Goal: Task Accomplishment & Management: Manage account settings

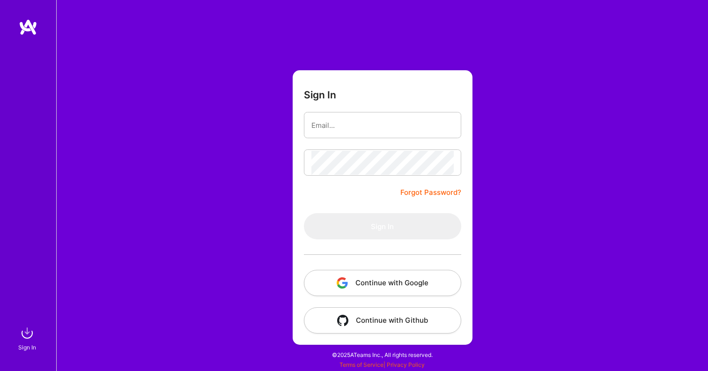
click at [337, 123] on input "email" at bounding box center [382, 125] width 142 height 24
type input "[EMAIL_ADDRESS][DOMAIN_NAME]"
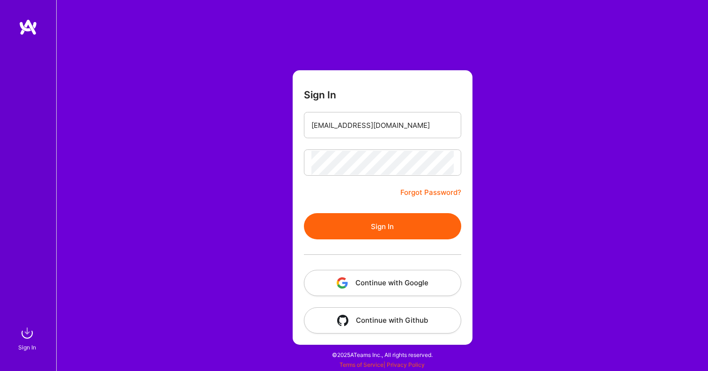
click at [370, 232] on button "Sign In" at bounding box center [382, 226] width 157 height 26
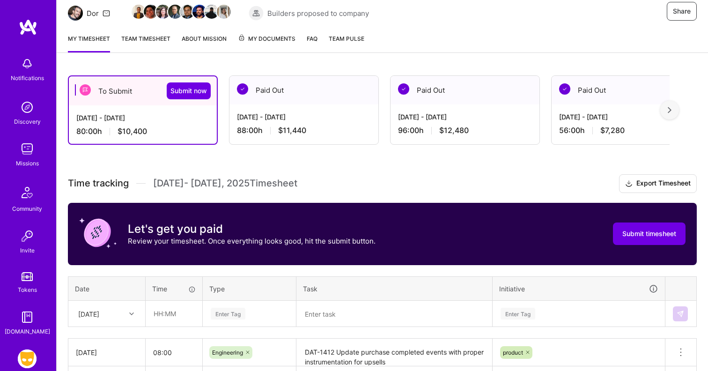
scroll to position [74, 0]
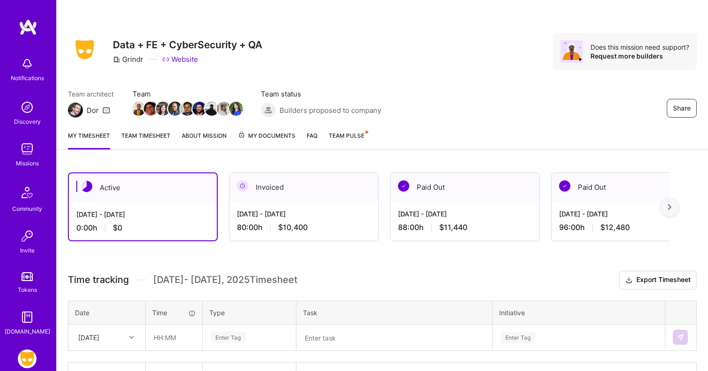
scroll to position [63, 0]
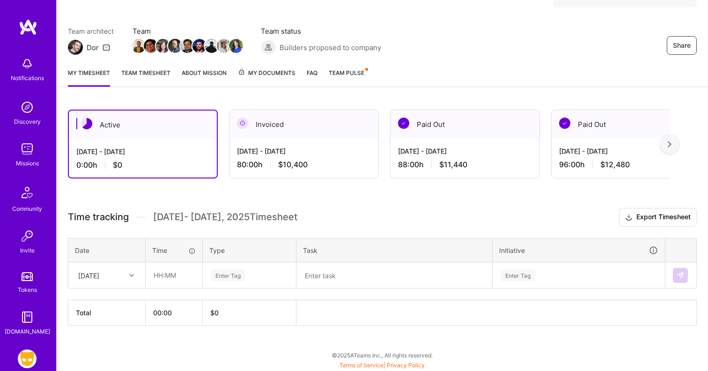
click at [162, 121] on div "Active" at bounding box center [143, 125] width 148 height 29
click at [121, 276] on div "[DATE]" at bounding box center [100, 274] width 52 height 15
click at [110, 315] on div "[DATE]" at bounding box center [107, 317] width 76 height 17
click at [174, 274] on input "text" at bounding box center [174, 275] width 56 height 25
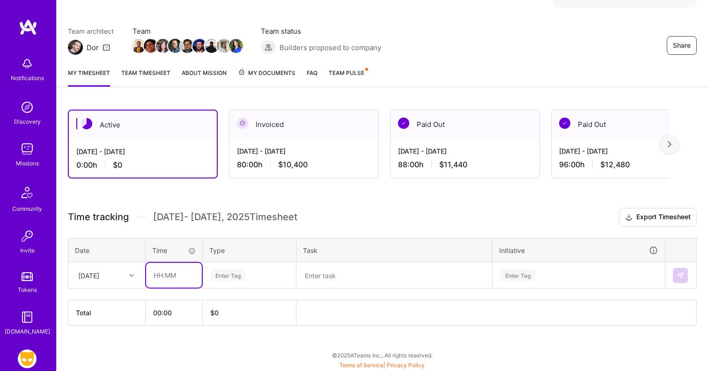
type input "08:00"
click at [219, 276] on div "Enter Tag" at bounding box center [228, 275] width 35 height 15
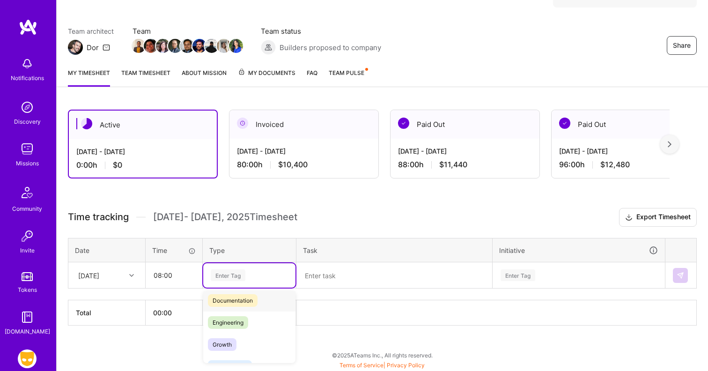
scroll to position [51, 0]
click at [238, 323] on span "Engineering" at bounding box center [228, 321] width 40 height 13
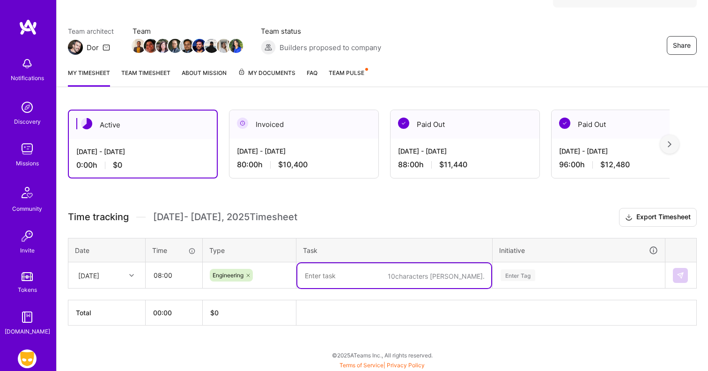
click at [325, 279] on textarea at bounding box center [394, 275] width 194 height 25
type textarea "D"
type textarea "Core -relationship dashboard"
click at [508, 280] on div "Enter Tag" at bounding box center [578, 275] width 171 height 24
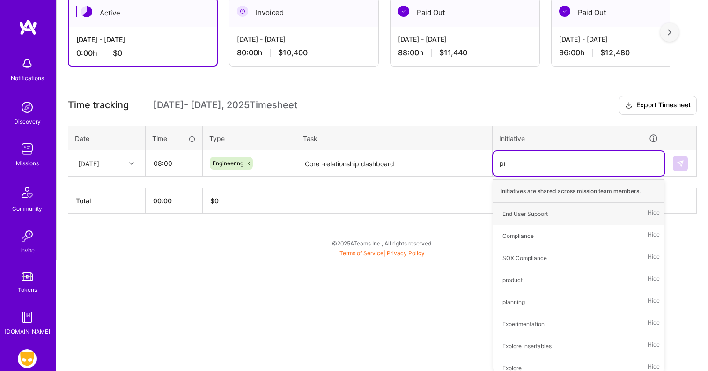
scroll to position [63, 0]
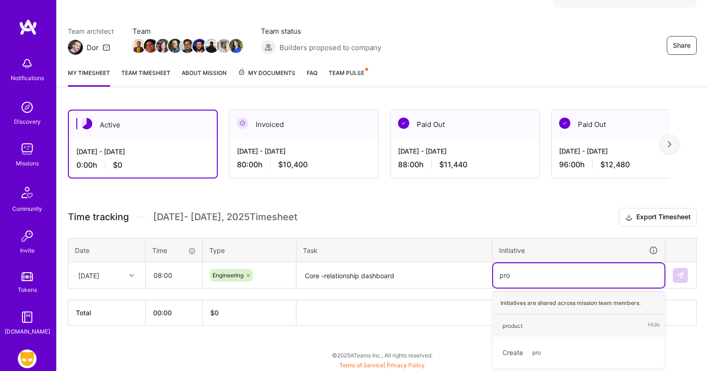
type input "prod"
click at [528, 322] on div "product Hide" at bounding box center [578, 326] width 171 height 22
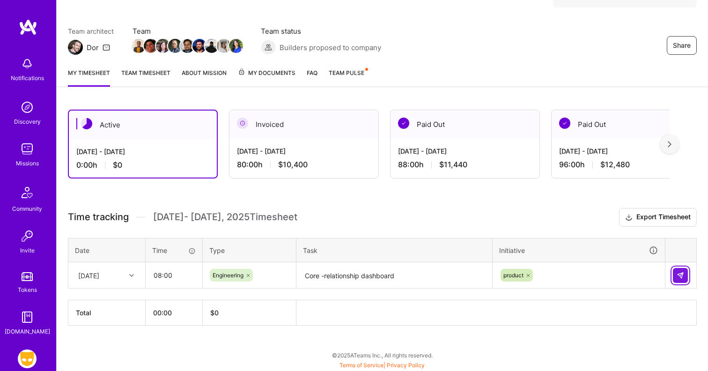
click at [678, 274] on img at bounding box center [680, 275] width 7 height 7
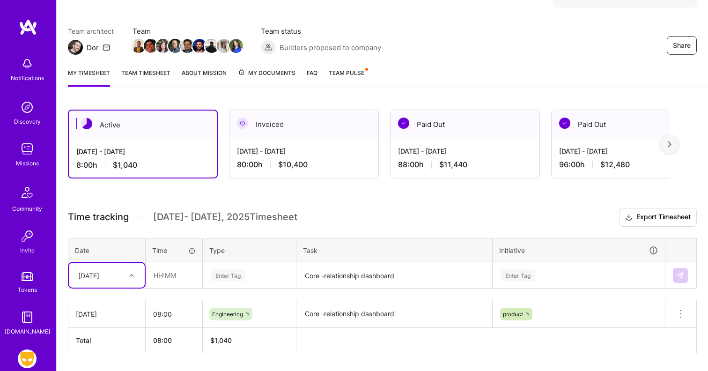
scroll to position [90, 0]
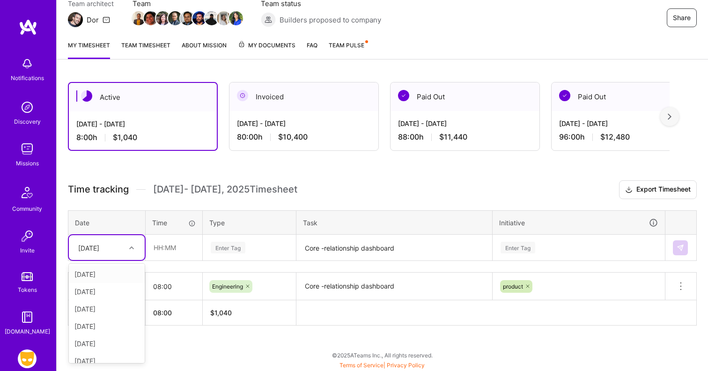
click at [140, 260] on div "option [DATE], selected. option [DATE] focused, 1 of 7. 6 results available. Us…" at bounding box center [107, 247] width 76 height 25
click at [120, 292] on div "[DATE]" at bounding box center [107, 291] width 76 height 17
click at [172, 240] on input "text" at bounding box center [174, 247] width 56 height 25
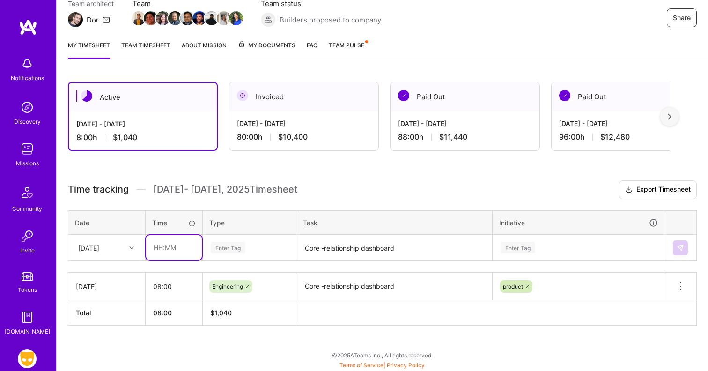
type input "08:00"
click at [238, 244] on div "Enter Tag" at bounding box center [228, 247] width 35 height 15
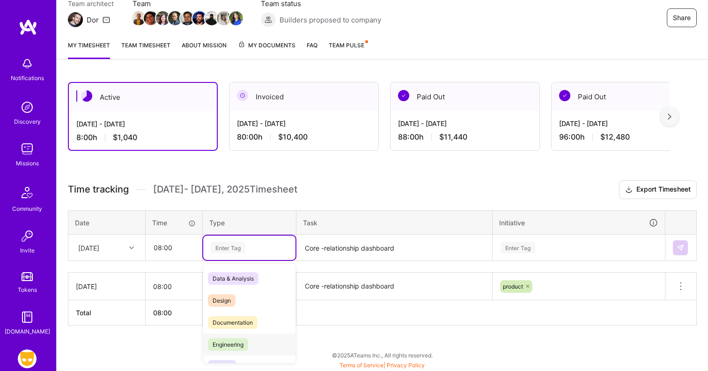
click at [242, 344] on span "Engineering" at bounding box center [228, 344] width 40 height 13
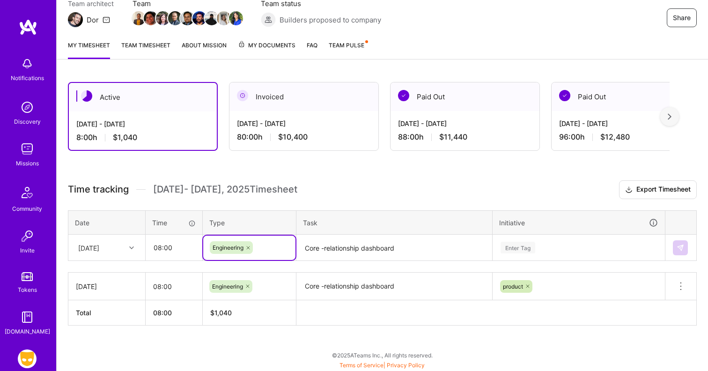
click at [329, 248] on textarea "Core -relationship dashboard" at bounding box center [394, 248] width 194 height 25
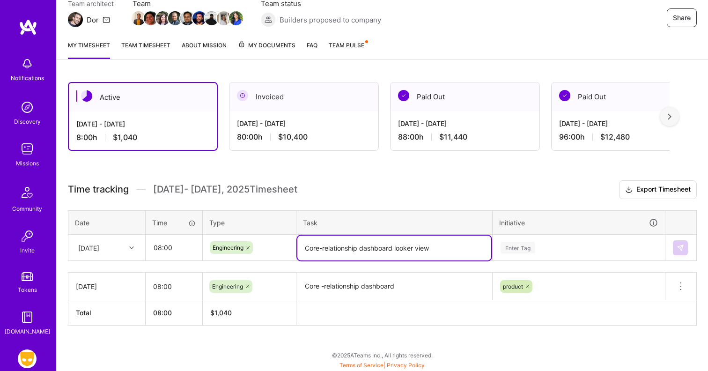
type textarea "Core-relationship dashboard looker view"
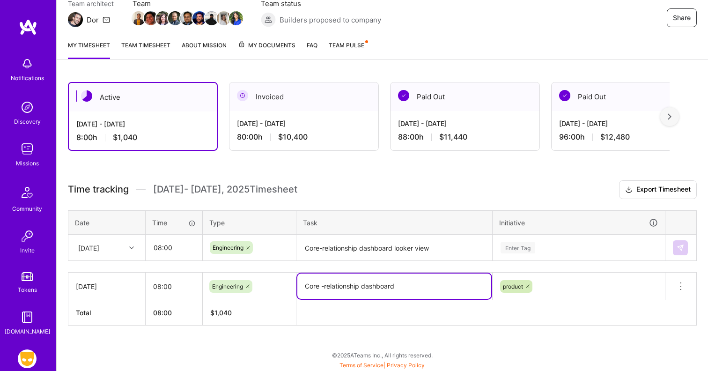
click at [423, 281] on textarea "Core -relationship dashboard" at bounding box center [394, 286] width 194 height 25
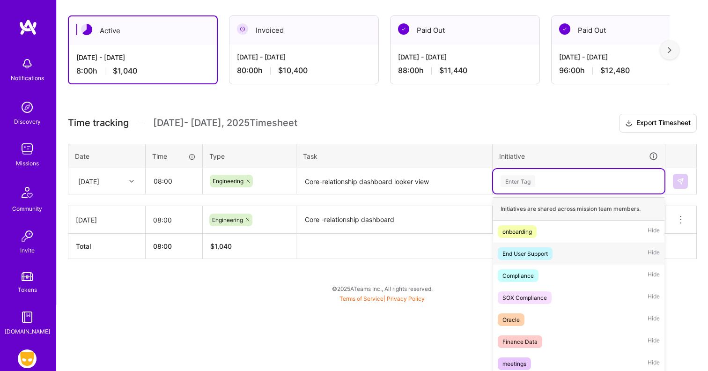
scroll to position [175, 0]
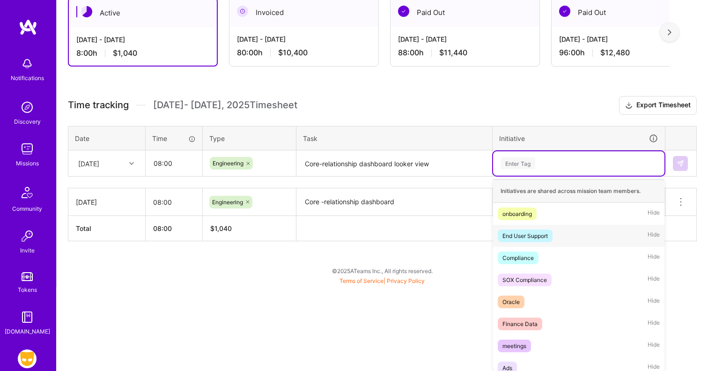
click at [518, 176] on div "option product, selected. option End User Support focused, 2 of 48. 48 results …" at bounding box center [578, 163] width 171 height 24
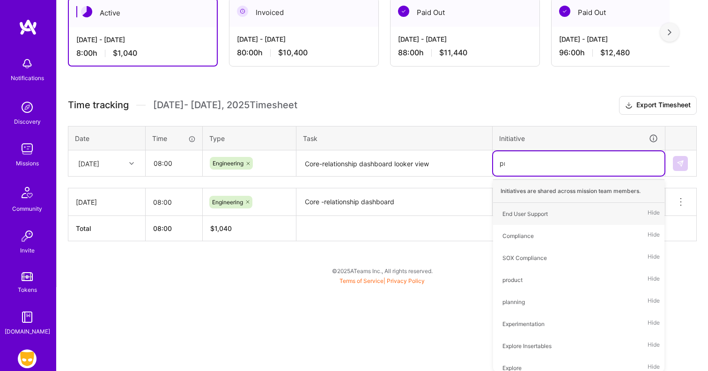
scroll to position [90, 0]
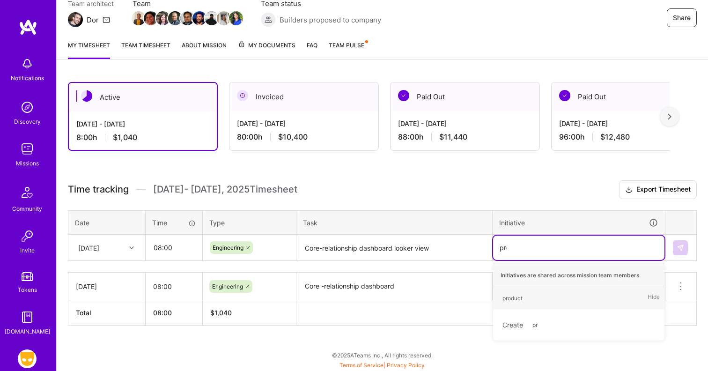
type input "prod"
click at [523, 296] on span "product" at bounding box center [513, 298] width 30 height 13
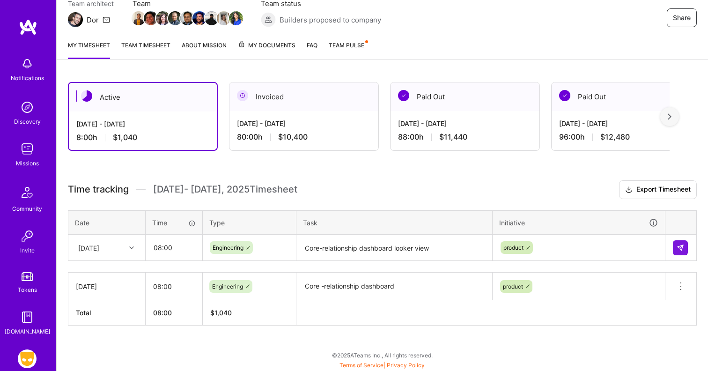
click at [672, 249] on td at bounding box center [681, 248] width 31 height 26
click at [678, 244] on img at bounding box center [680, 247] width 7 height 7
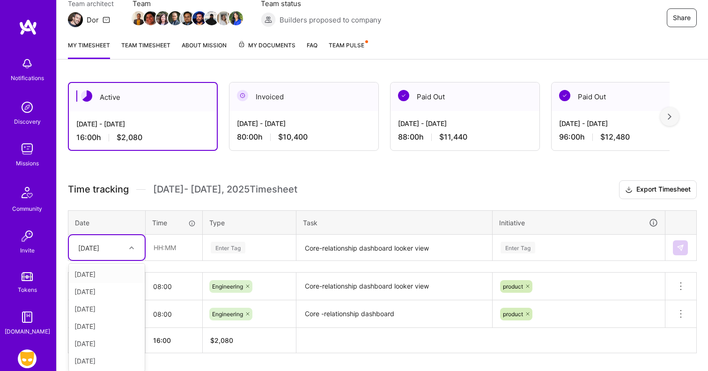
click at [99, 245] on div "[DATE]" at bounding box center [88, 248] width 21 height 10
click at [101, 311] on div "[DATE]" at bounding box center [107, 308] width 76 height 17
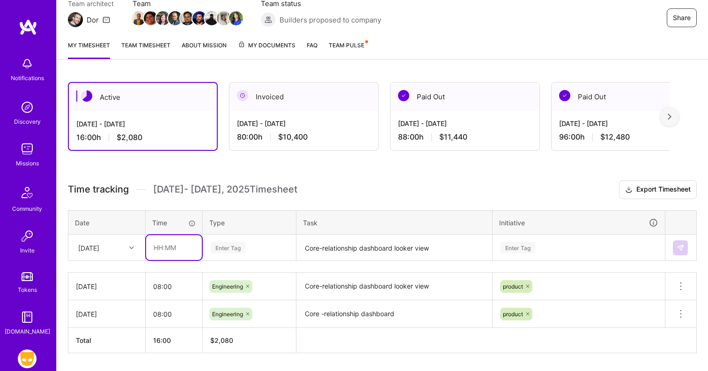
click at [169, 250] on input "text" at bounding box center [174, 247] width 56 height 25
type input "08:00"
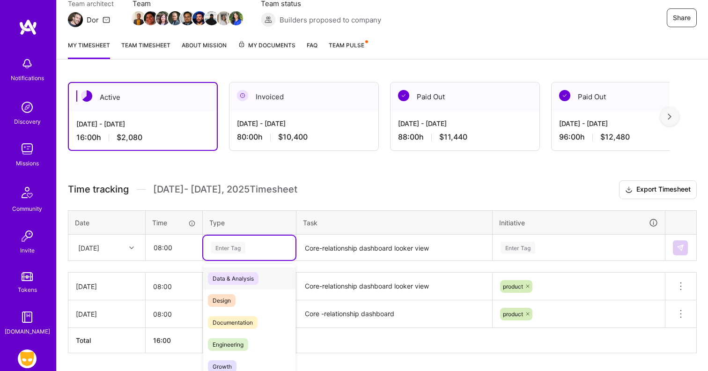
scroll to position [118, 0]
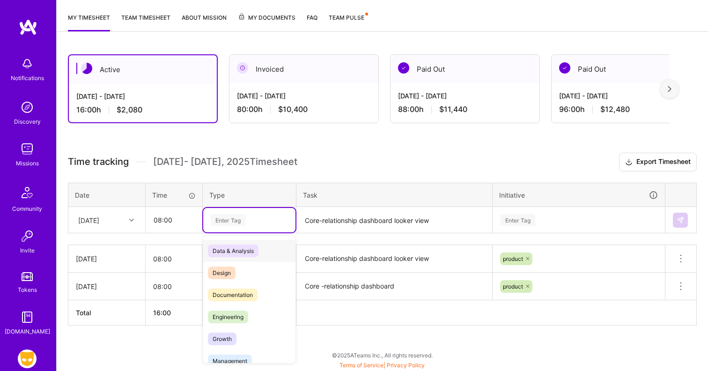
click at [223, 232] on div "option Engineering, selected. option Data & Analysis focused, 0 of 2. 17 result…" at bounding box center [249, 220] width 92 height 24
click at [248, 318] on span "Engineering" at bounding box center [228, 317] width 40 height 13
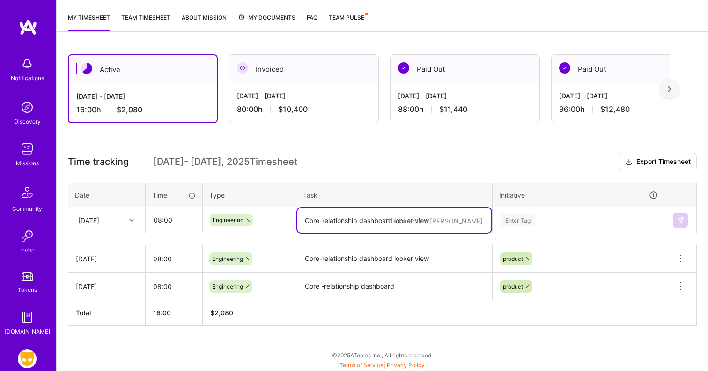
click at [344, 224] on textarea "Core-relationship dashboard looker view" at bounding box center [394, 220] width 194 height 25
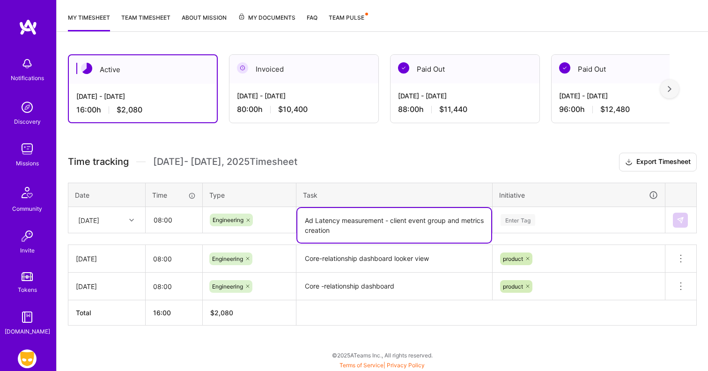
type textarea "Ad Latency measurement - client event group and metrics creation"
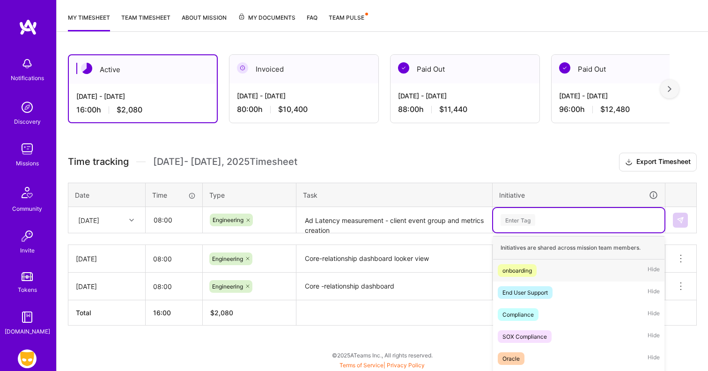
scroll to position [175, 0]
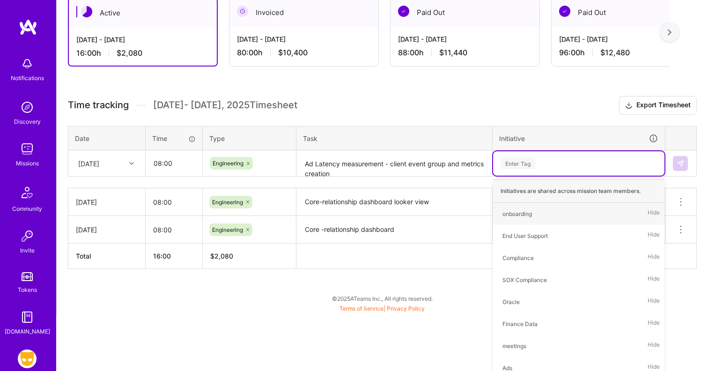
type input "e"
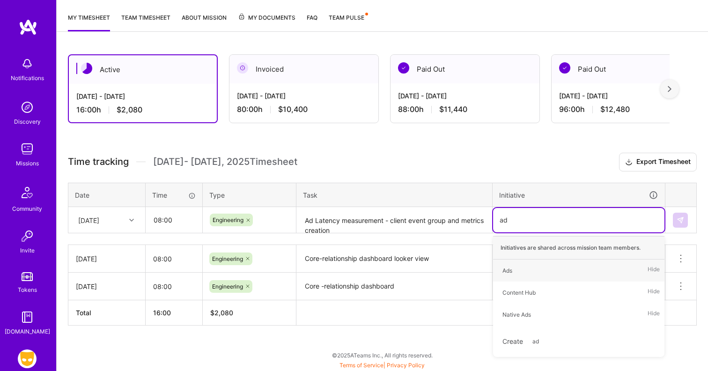
type input "ads"
click at [529, 271] on div "Ads Hide" at bounding box center [578, 270] width 171 height 22
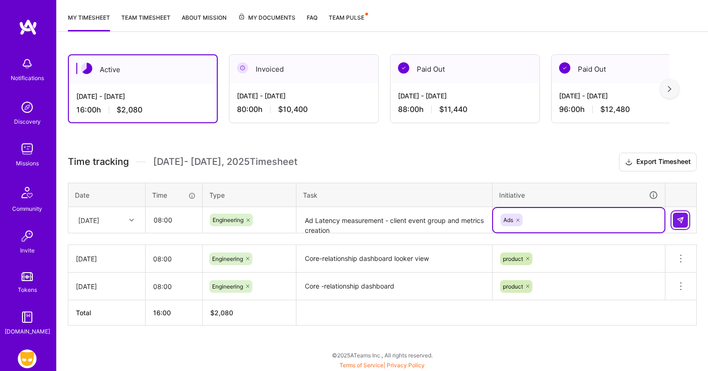
click at [682, 225] on button at bounding box center [680, 220] width 15 height 15
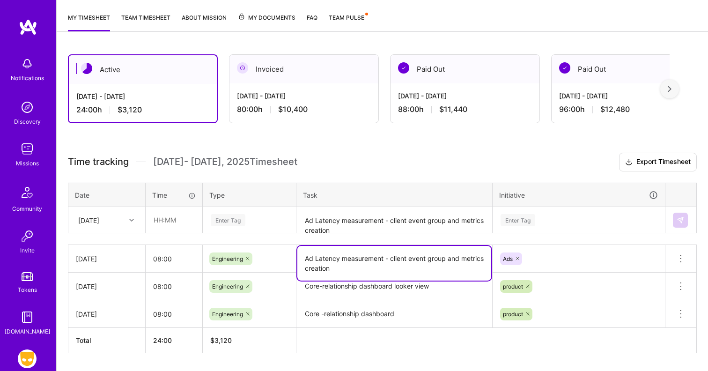
drag, startPoint x: 361, startPoint y: 268, endPoint x: 304, endPoint y: 258, distance: 57.7
click at [304, 258] on textarea "Ad Latency measurement - client event group and metrics creation" at bounding box center [394, 263] width 194 height 35
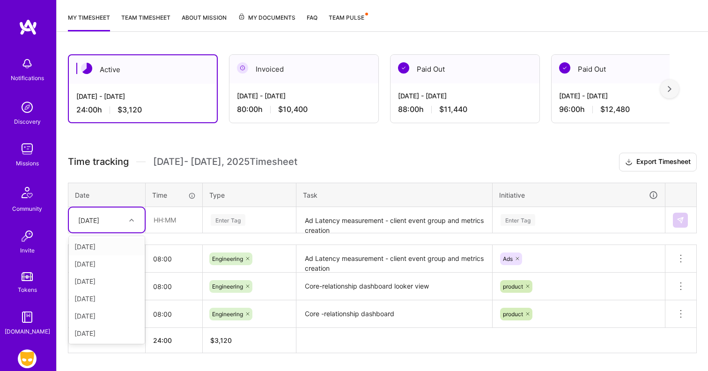
click at [128, 219] on div at bounding box center [133, 220] width 15 height 12
click at [115, 299] on div "[DATE]" at bounding box center [107, 298] width 76 height 17
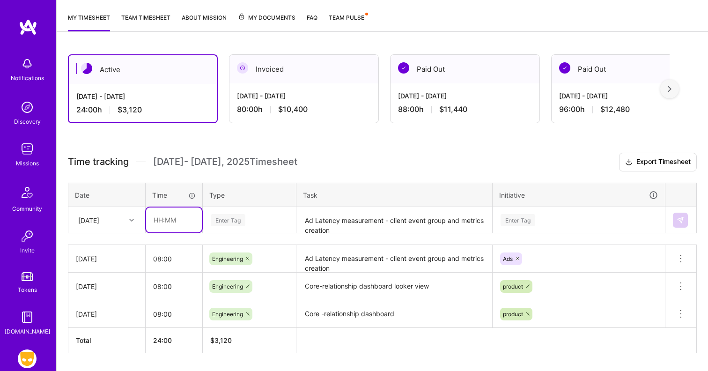
click at [171, 211] on input "text" at bounding box center [174, 219] width 56 height 25
type input "08:00"
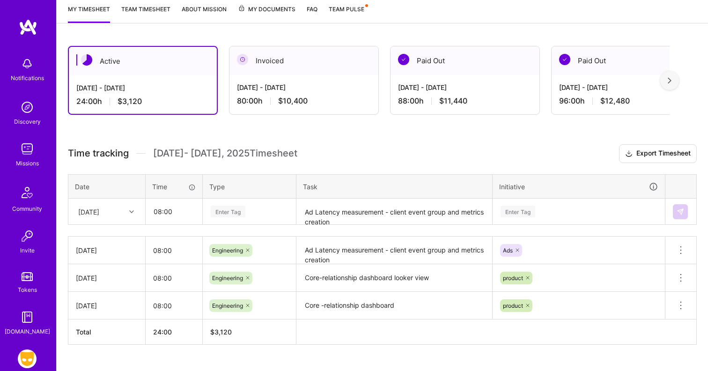
click at [233, 219] on div "Enter Tag" at bounding box center [249, 212] width 92 height 24
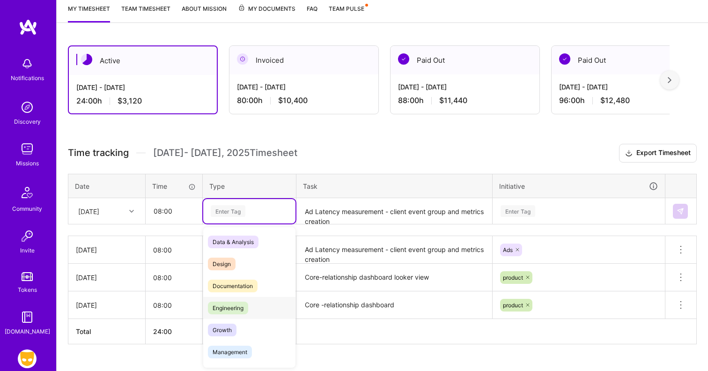
click at [243, 299] on div "Engineering" at bounding box center [249, 308] width 92 height 22
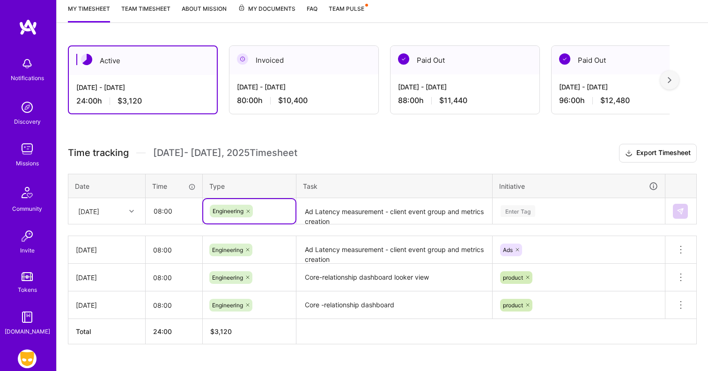
click at [314, 215] on textarea "Ad Latency measurement - client event group and metrics creation" at bounding box center [394, 211] width 194 height 25
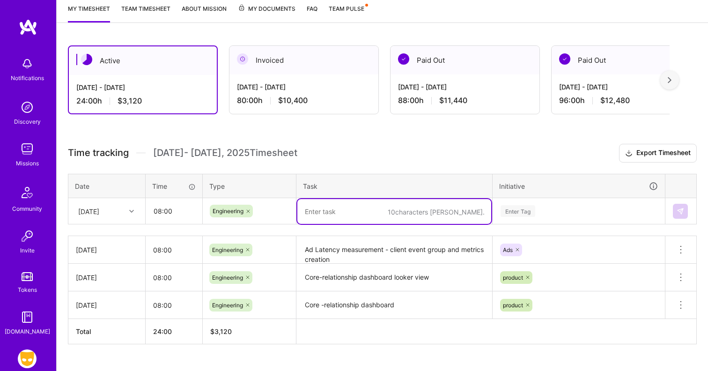
paste textarea "Ad Latency measurement - client event group and metrics creation"
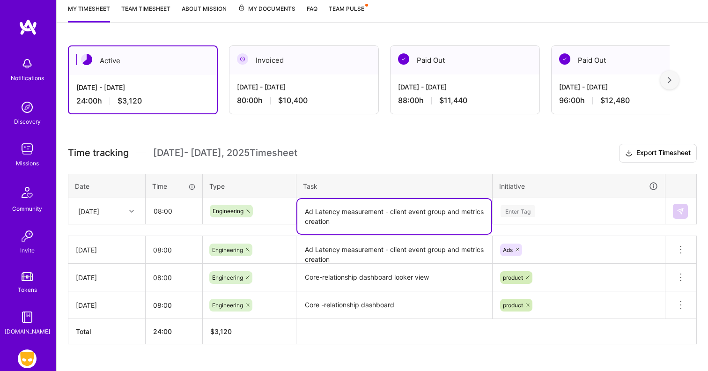
type textarea "Ad Latency measurement - client event group and metrics creation"
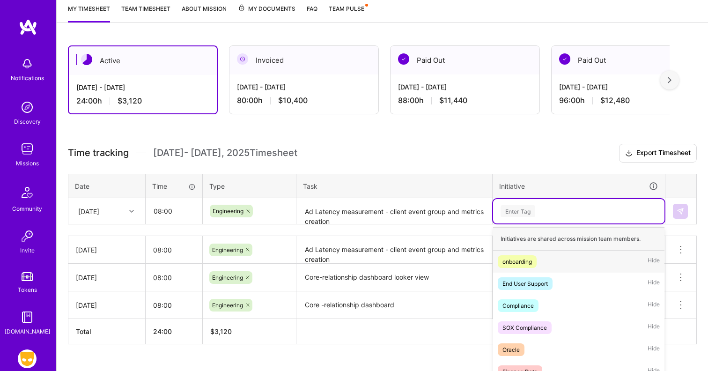
scroll to position [175, 0]
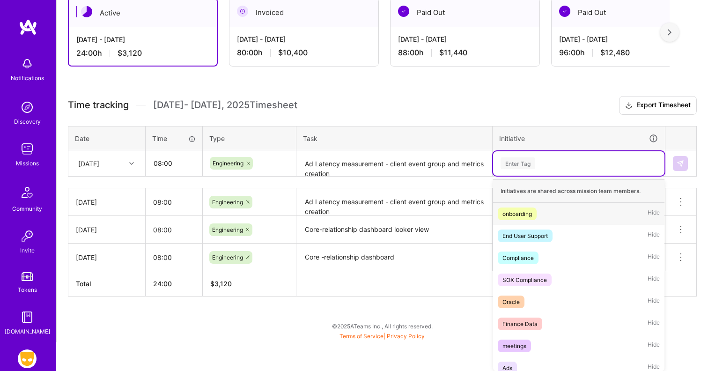
click at [534, 176] on div "option Ads, selected. option onboarding focused, 1 of 48. 48 results available.…" at bounding box center [578, 163] width 171 height 24
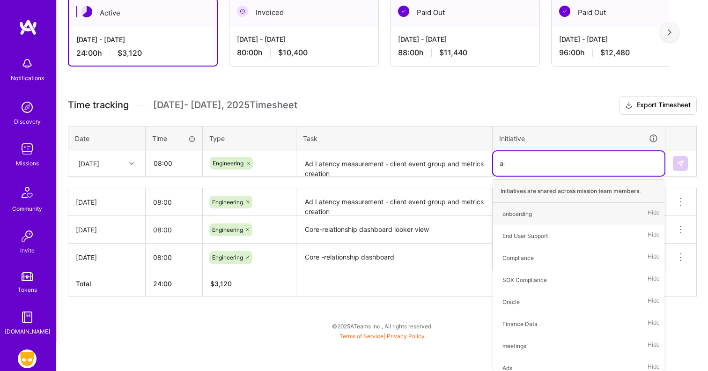
scroll to position [146, 0]
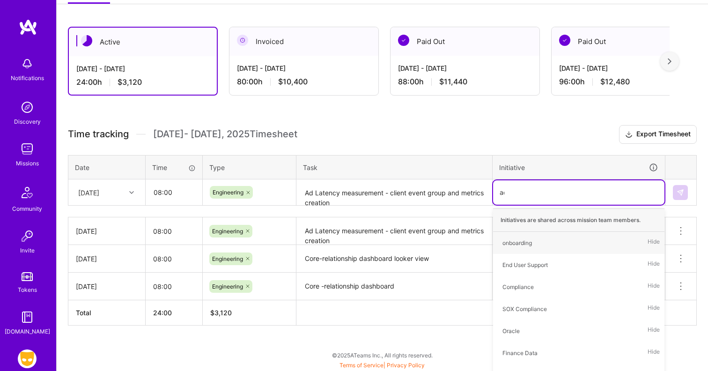
type input "ads"
click at [546, 244] on div "Ads Hide" at bounding box center [578, 243] width 171 height 22
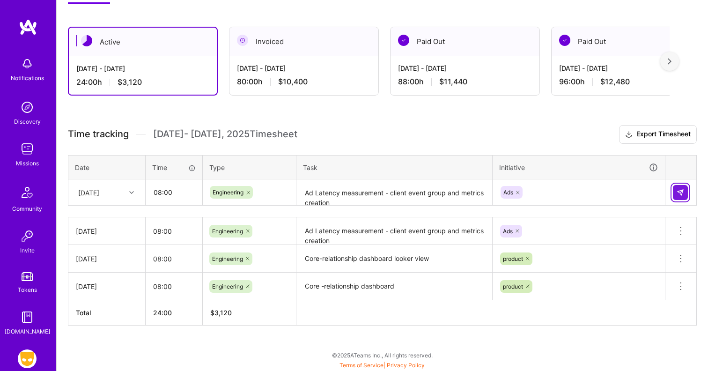
click at [679, 191] on img at bounding box center [680, 192] width 7 height 7
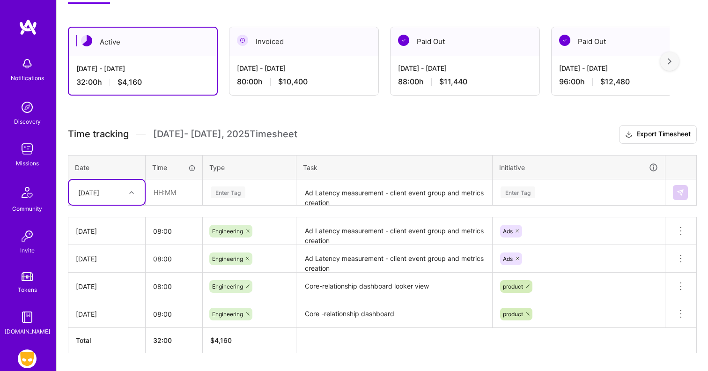
click at [320, 213] on div "Time tracking [DATE] - [DATE] Timesheet Export Timesheet Date Time Type Task In…" at bounding box center [382, 239] width 629 height 228
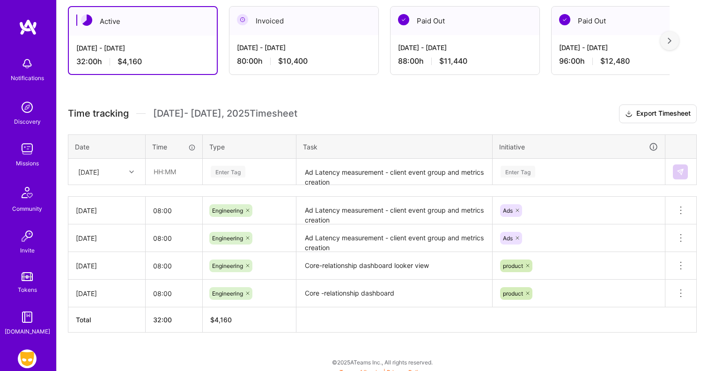
scroll to position [166, 0]
click at [280, 119] on span "[DATE] - [DATE] Timesheet" at bounding box center [225, 114] width 144 height 12
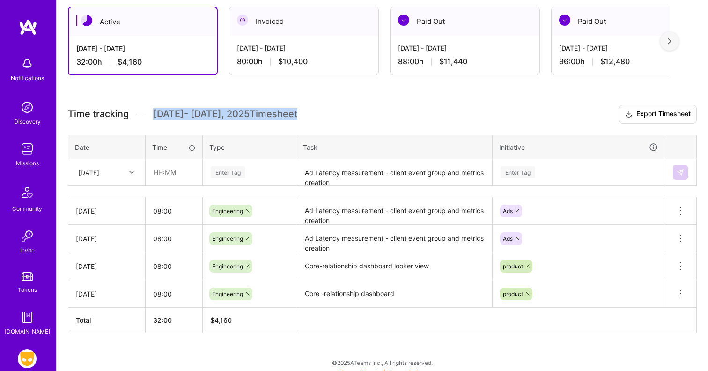
click at [280, 119] on span "[DATE] - [DATE] Timesheet" at bounding box center [225, 114] width 144 height 12
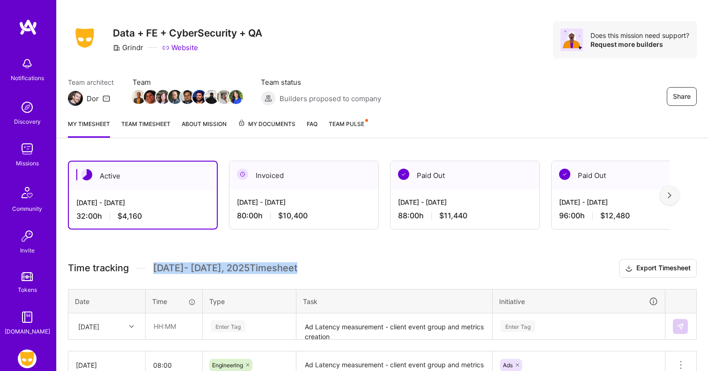
scroll to position [0, 0]
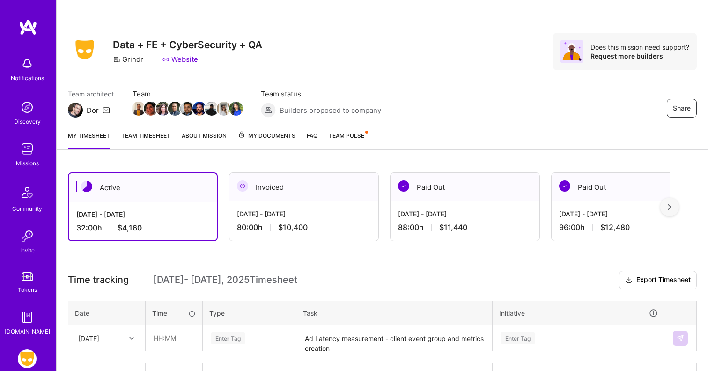
click at [245, 61] on div "Grindr Website" at bounding box center [187, 59] width 149 height 10
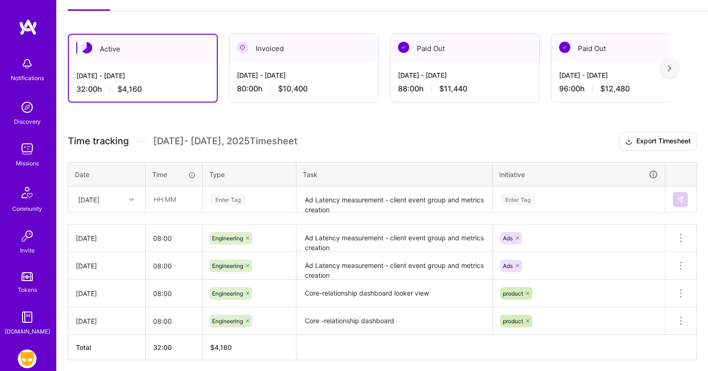
scroll to position [173, 0]
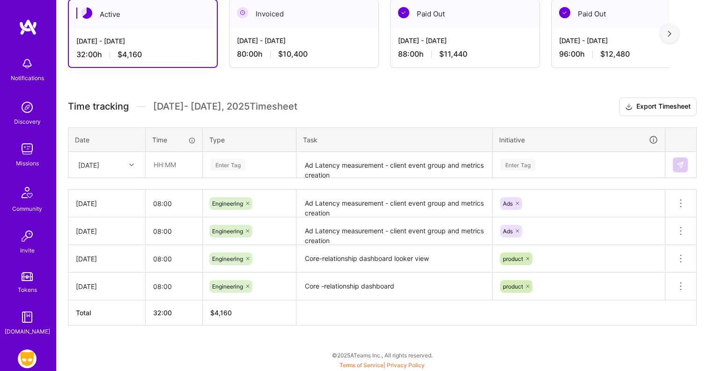
click at [294, 109] on span "[DATE] - [DATE] Timesheet" at bounding box center [225, 107] width 144 height 12
